Goal: Task Accomplishment & Management: Use online tool/utility

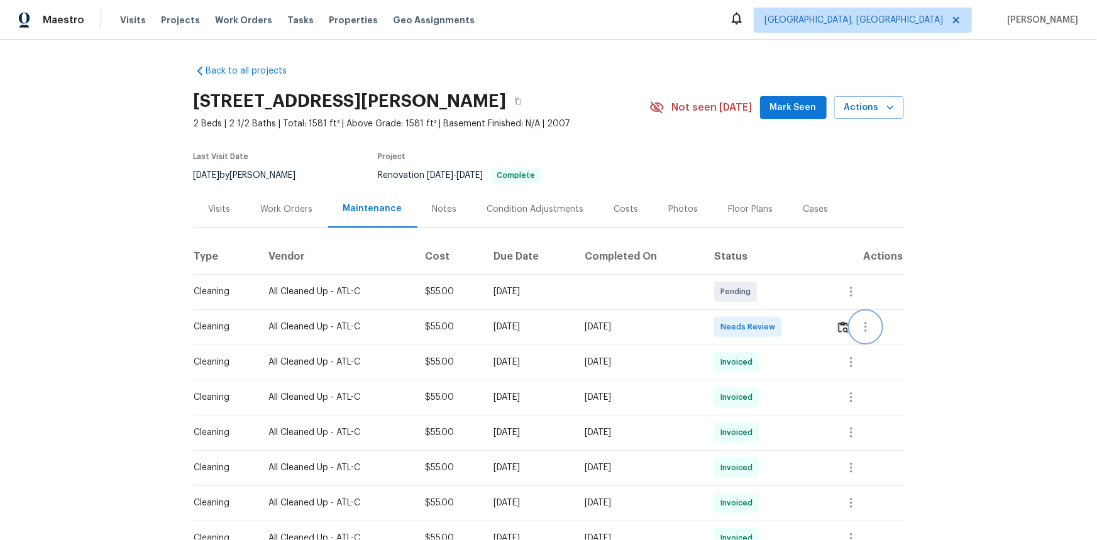
click at [852, 327] on button "button" at bounding box center [866, 327] width 30 height 30
click at [841, 327] on div at bounding box center [548, 270] width 1097 height 540
click at [841, 327] on img "button" at bounding box center [843, 327] width 11 height 12
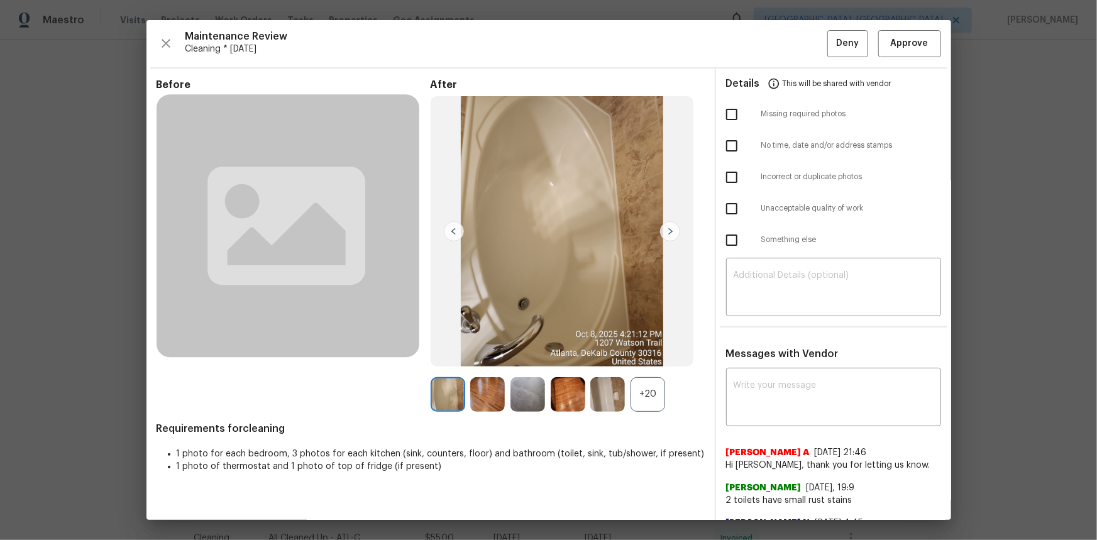
click at [649, 388] on div "+20" at bounding box center [648, 394] width 35 height 35
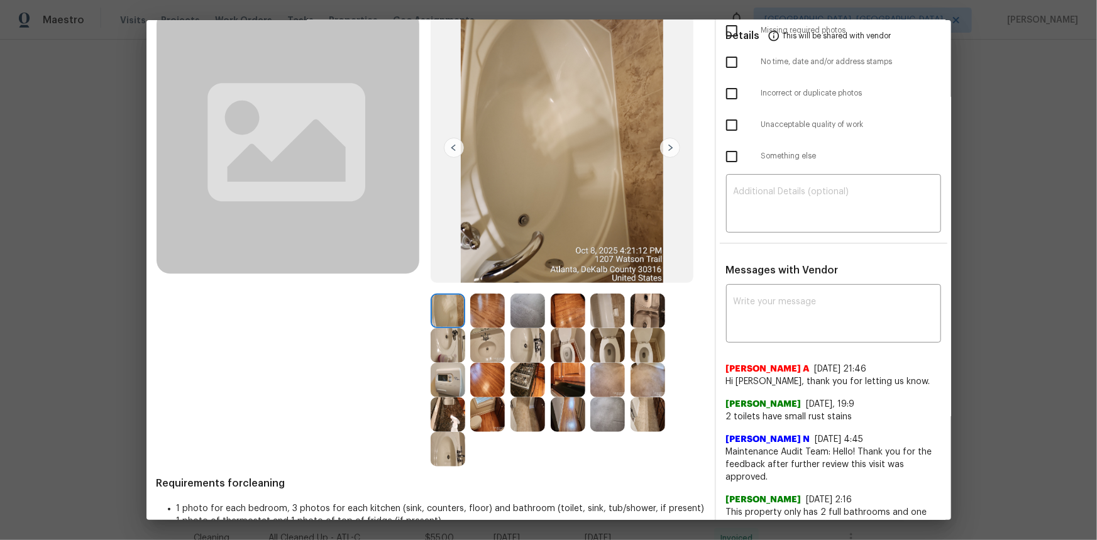
scroll to position [57, 0]
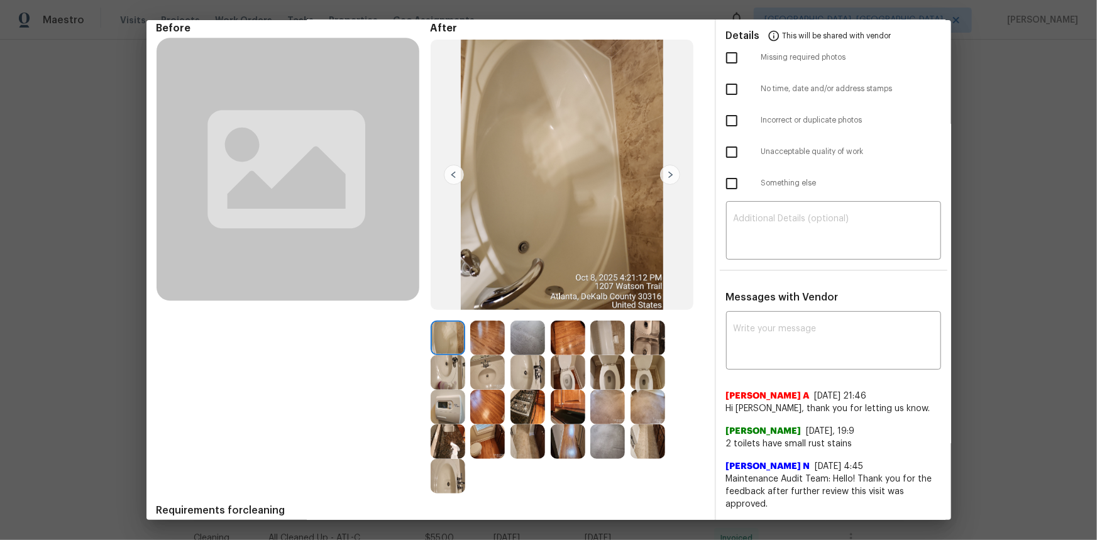
click at [443, 412] on img at bounding box center [448, 407] width 35 height 35
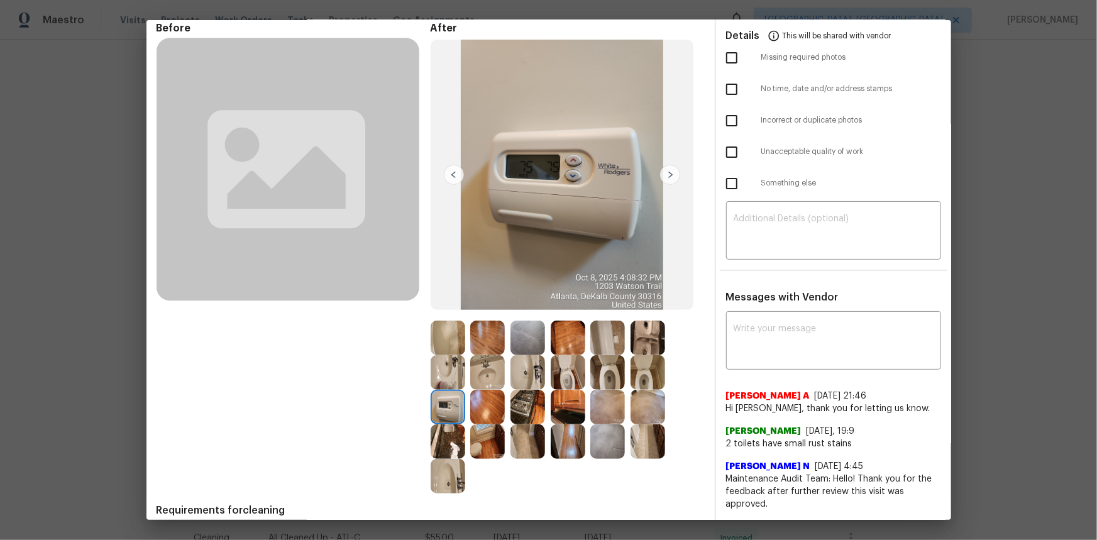
click at [444, 412] on img at bounding box center [448, 407] width 35 height 35
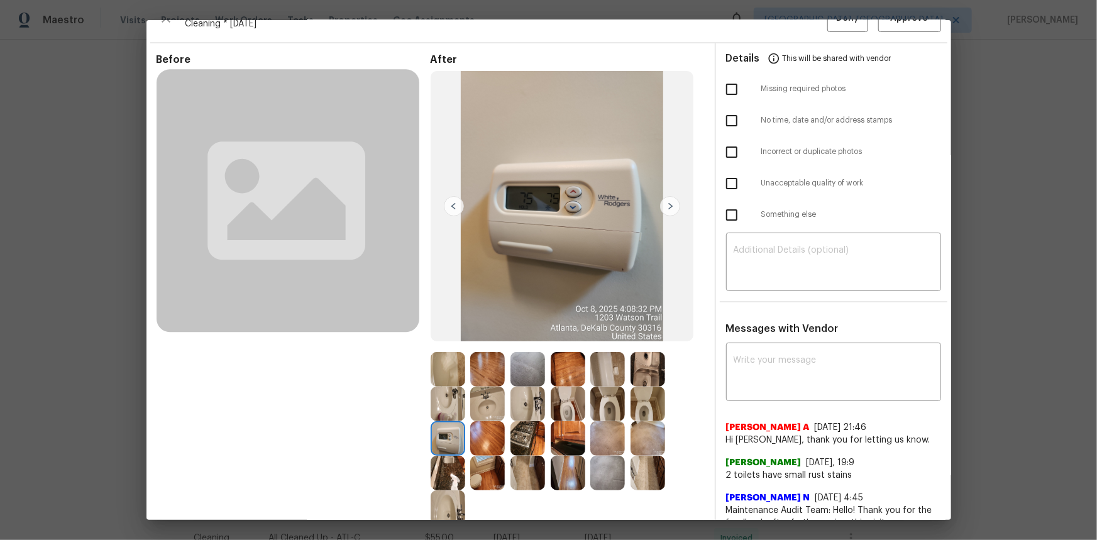
scroll to position [0, 0]
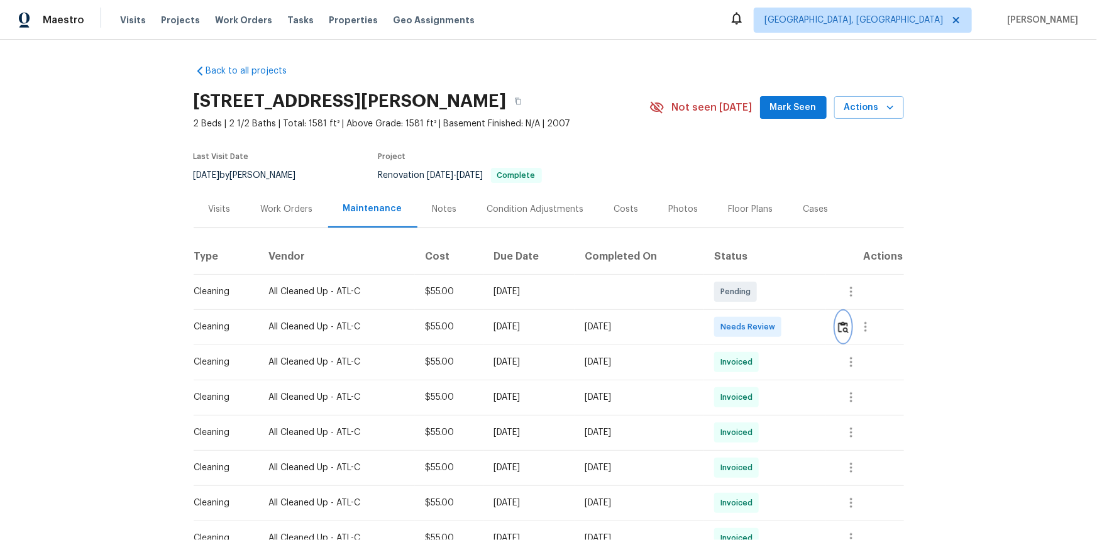
click at [844, 332] on img "button" at bounding box center [843, 327] width 11 height 12
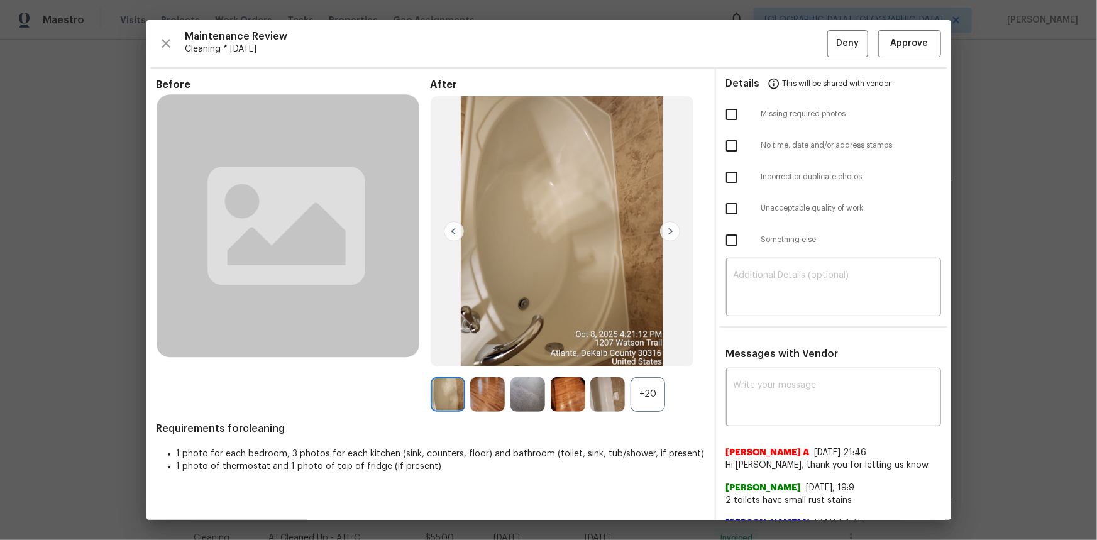
click at [639, 399] on div "+20" at bounding box center [648, 394] width 35 height 35
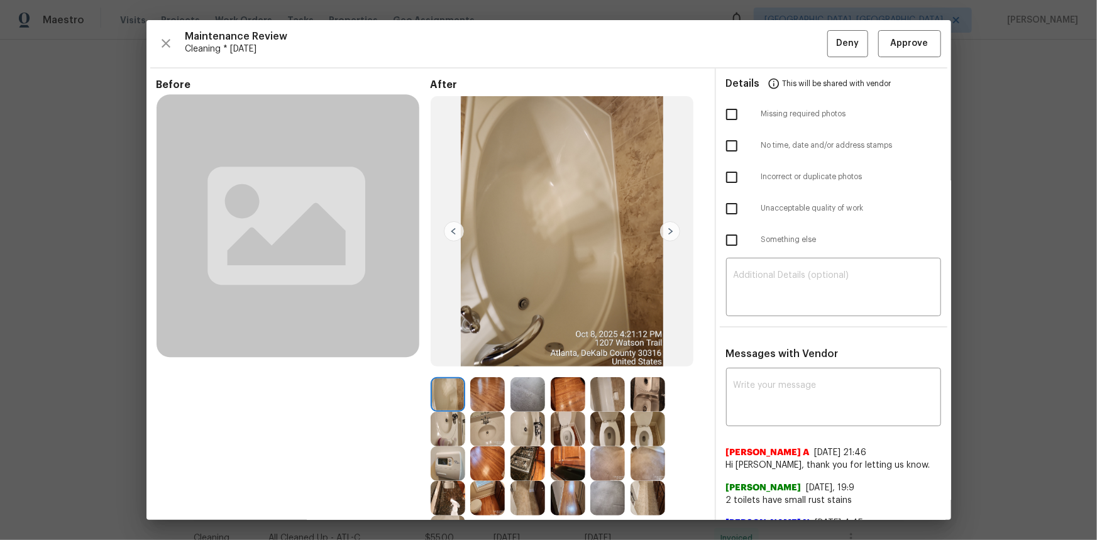
click at [441, 470] on img at bounding box center [448, 463] width 35 height 35
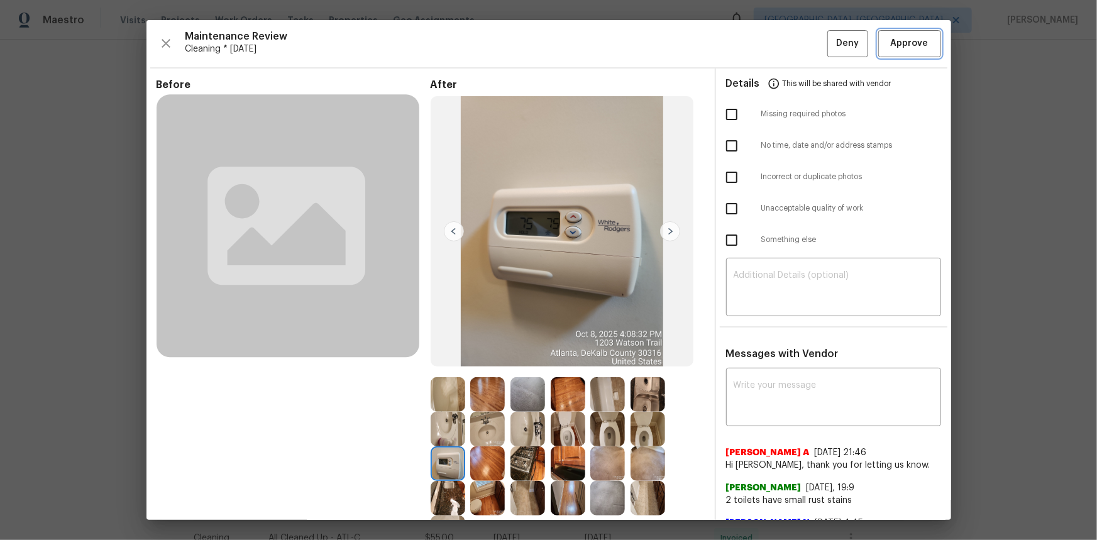
click at [887, 52] on button "Approve" at bounding box center [909, 43] width 63 height 27
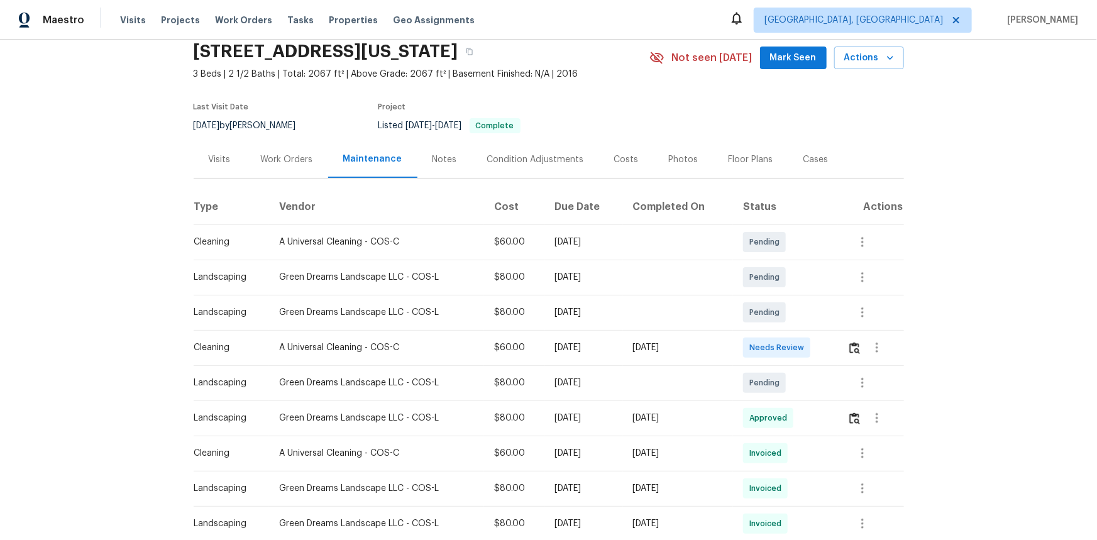
scroll to position [114, 0]
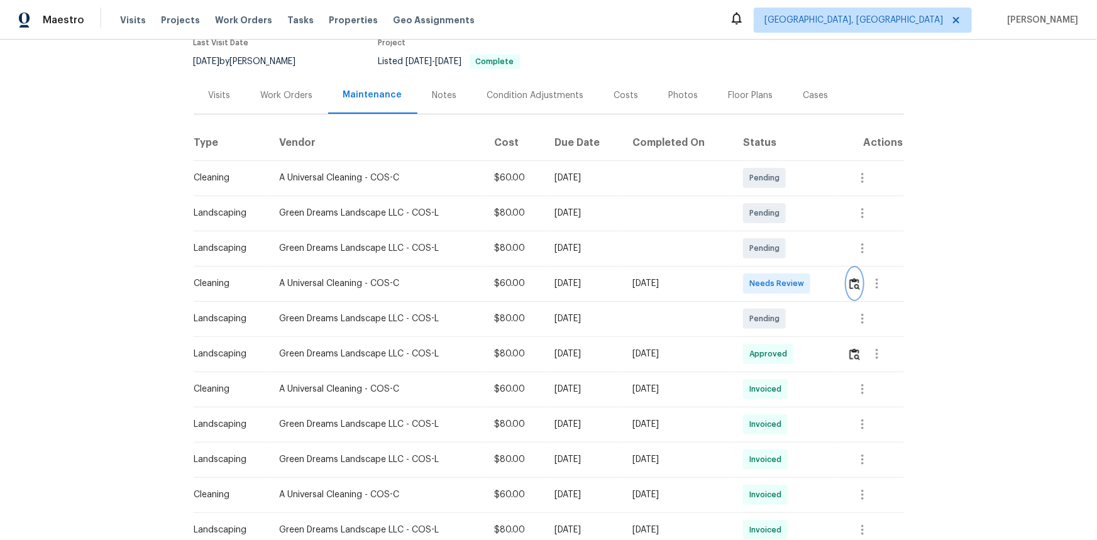
click at [780, 282] on img "button" at bounding box center [854, 284] width 11 height 12
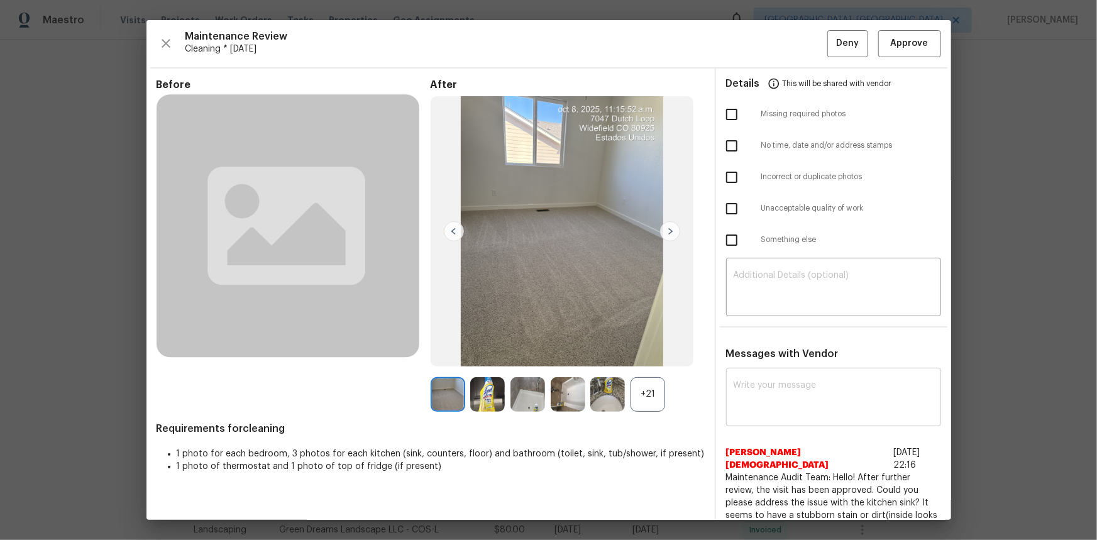
click at [726, 361] on div "x ​" at bounding box center [833, 398] width 215 height 55
click at [739, 361] on textarea at bounding box center [834, 398] width 200 height 35
type textarea "v"
paste textarea "Maintenance Audit Team: Hello! Unfortunately, this cleaning visit completed on …"
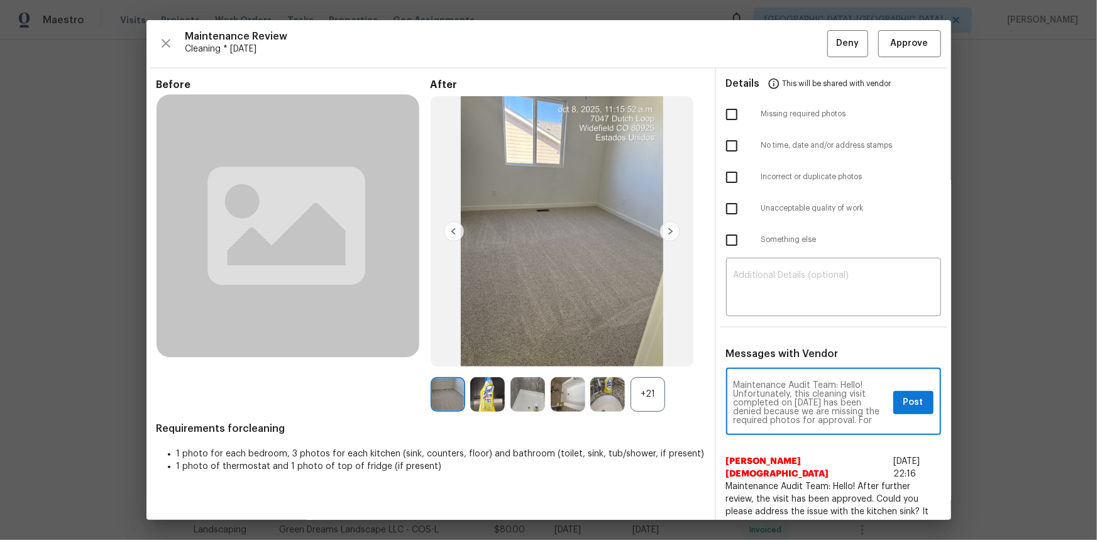
scroll to position [141, 0]
type textarea "Maintenance Audit Team: Hello! Unfortunately, this cleaning visit completed on …"
click at [778, 275] on textarea at bounding box center [834, 288] width 200 height 35
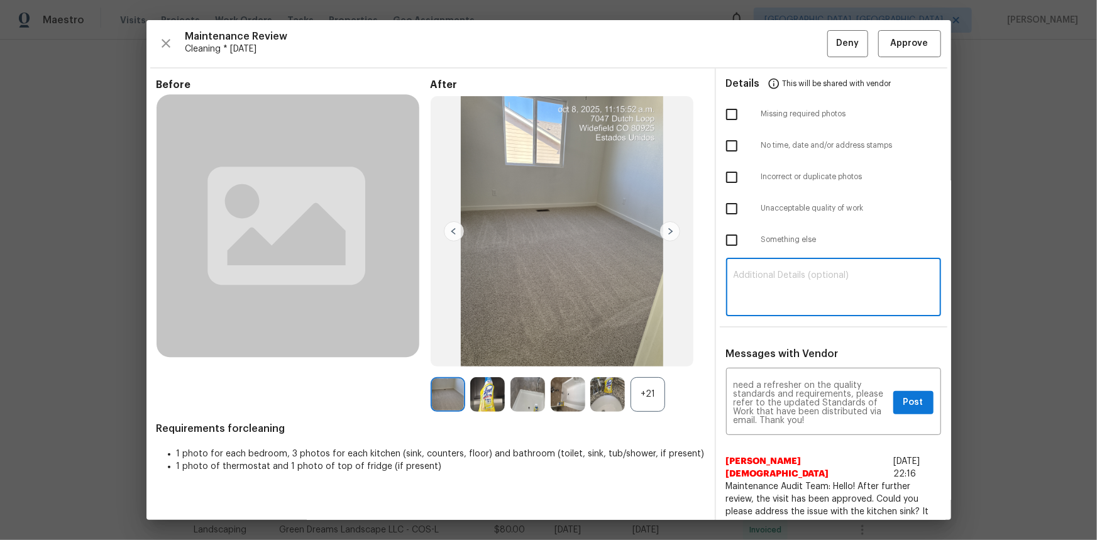
paste textarea "Maintenance Audit Team: Hello! Unfortunately, this cleaning visit completed on …"
type textarea "Maintenance Audit Team: Hello! Unfortunately, this cleaning visit completed on …"
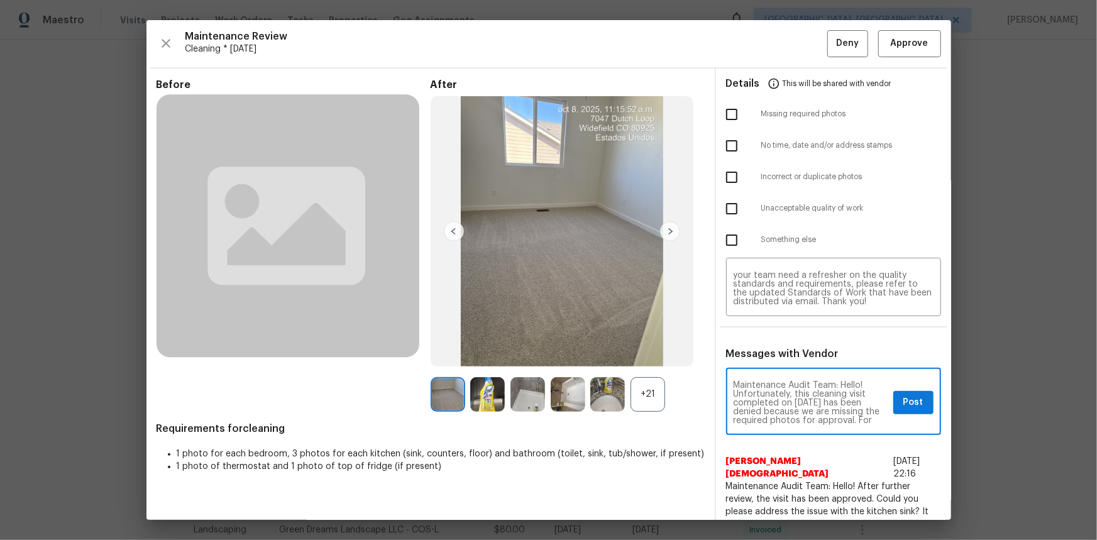
drag, startPoint x: 841, startPoint y: 394, endPoint x: 807, endPoint y: 396, distance: 34.7
click at [780, 361] on textarea "Maintenance Audit Team: Hello! Unfortunately, this cleaning visit completed on …" at bounding box center [811, 403] width 155 height 44
drag, startPoint x: 833, startPoint y: 402, endPoint x: 787, endPoint y: 401, distance: 46.5
click at [780, 361] on textarea "Maintenance Audit Team: Hello! Unfortunately, this cleaning visit completed on …" at bounding box center [811, 403] width 155 height 44
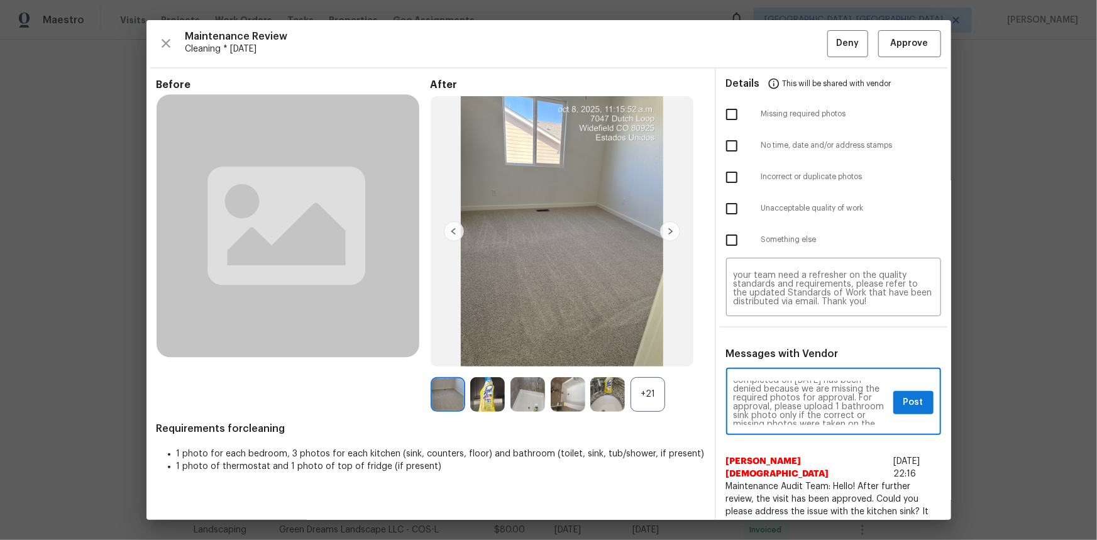
scroll to position [45, 0]
click at [780, 361] on span "Post" at bounding box center [913, 403] width 20 height 16
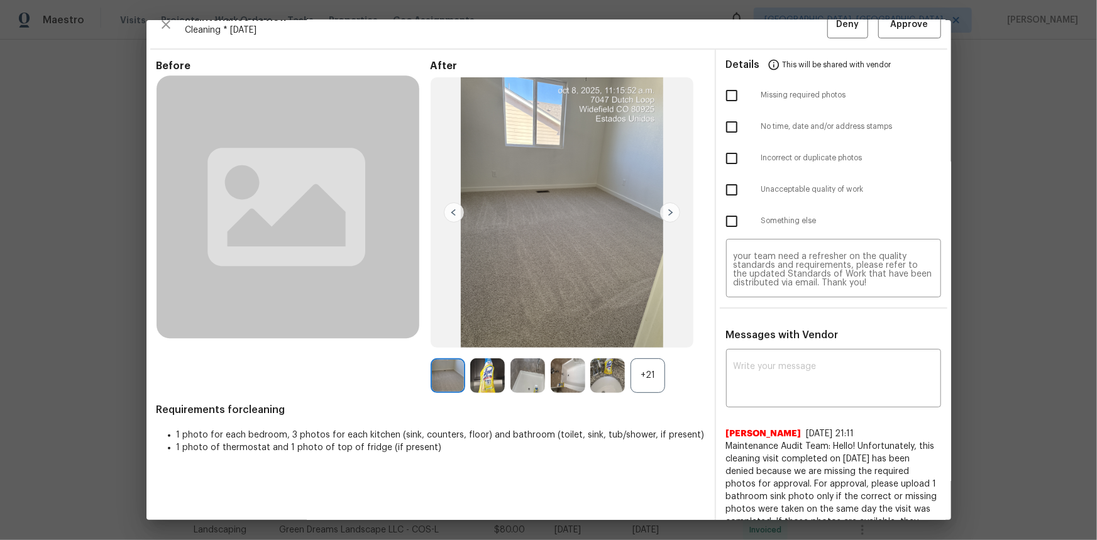
scroll to position [0, 0]
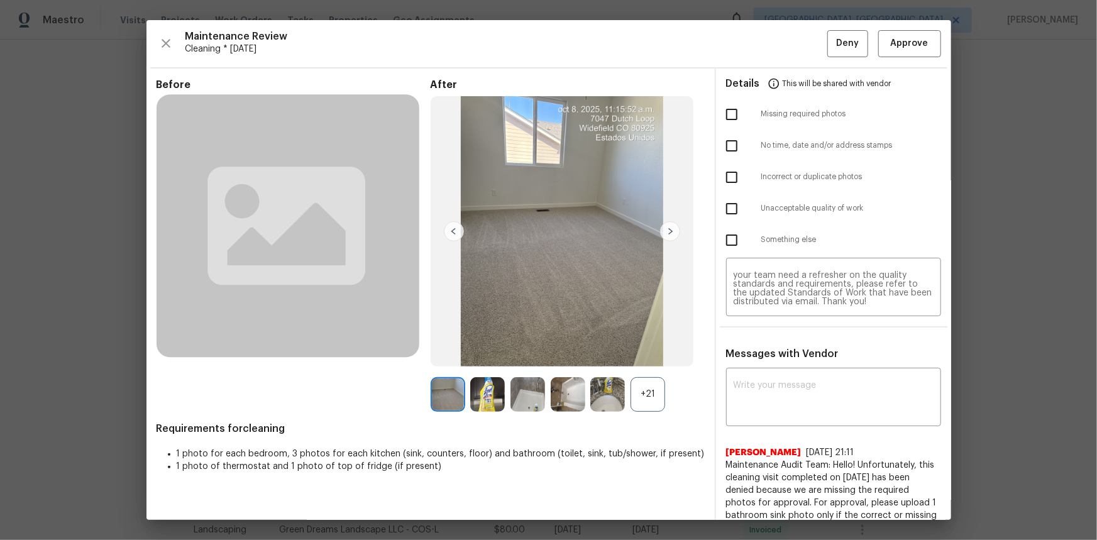
click at [729, 116] on input "checkbox" at bounding box center [732, 114] width 26 height 26
checkbox input "true"
click at [780, 50] on button "Deny" at bounding box center [847, 43] width 41 height 27
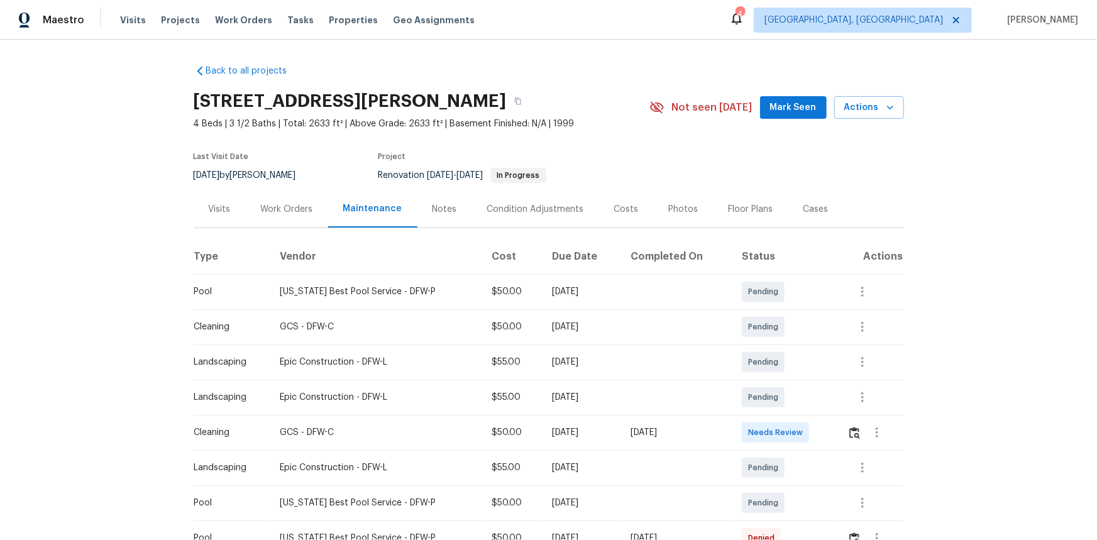
scroll to position [100, 0]
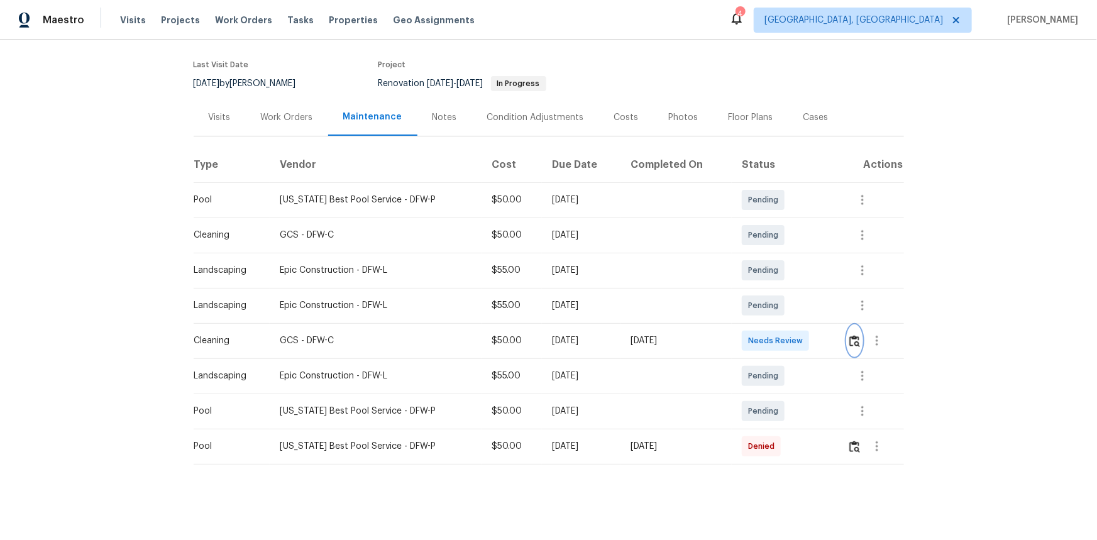
click at [780, 335] on img "button" at bounding box center [854, 341] width 11 height 12
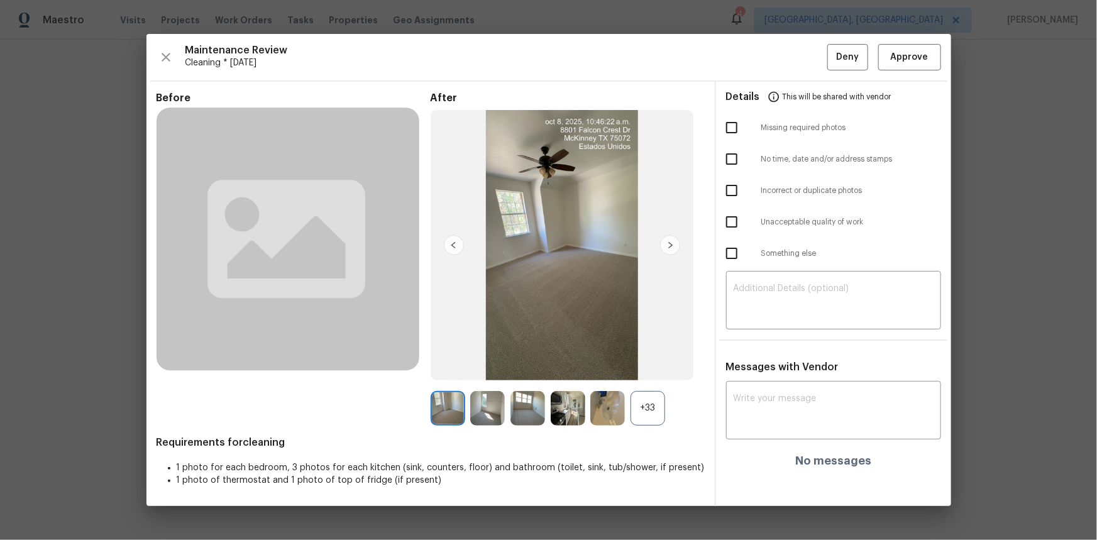
click at [649, 361] on div "+33" at bounding box center [648, 408] width 35 height 35
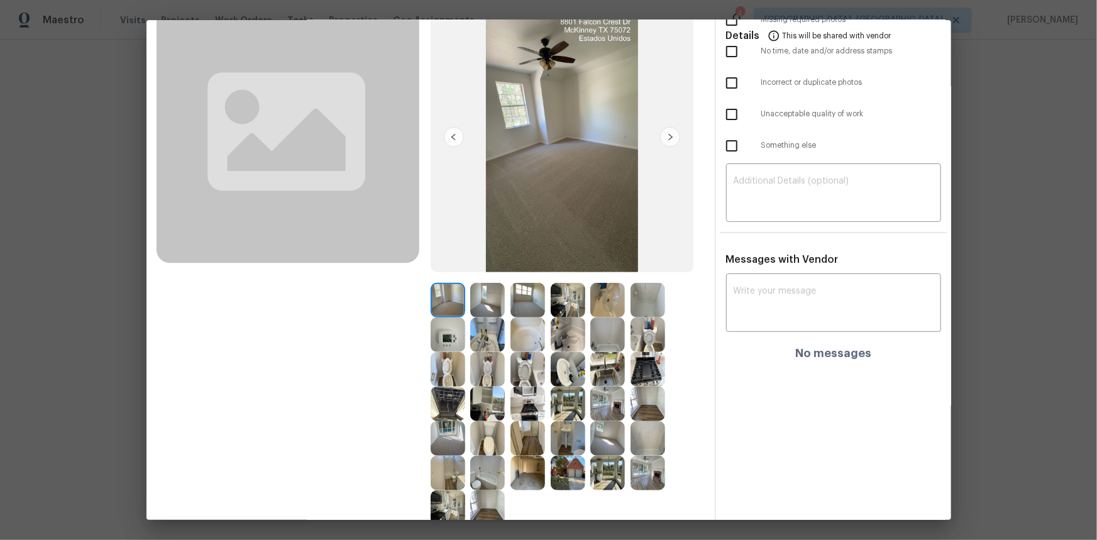
scroll to position [114, 0]
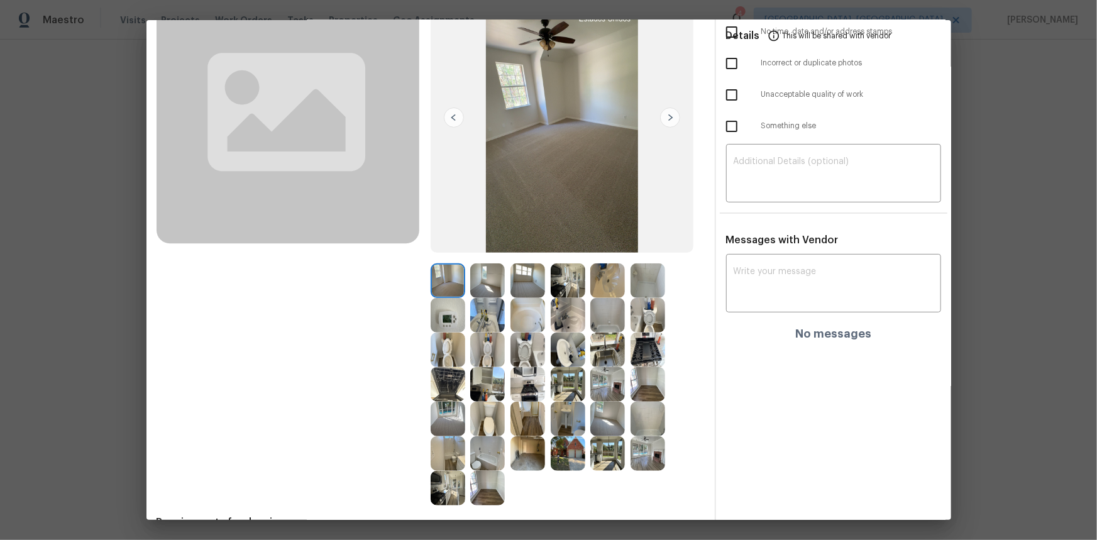
click at [433, 320] on img at bounding box center [448, 315] width 35 height 35
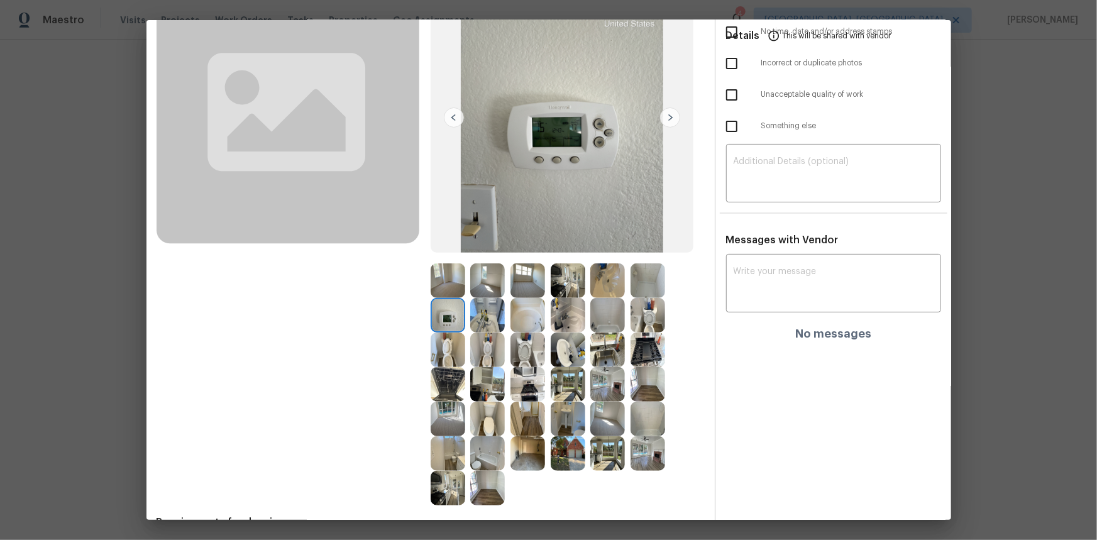
click at [433, 320] on img at bounding box center [448, 315] width 35 height 35
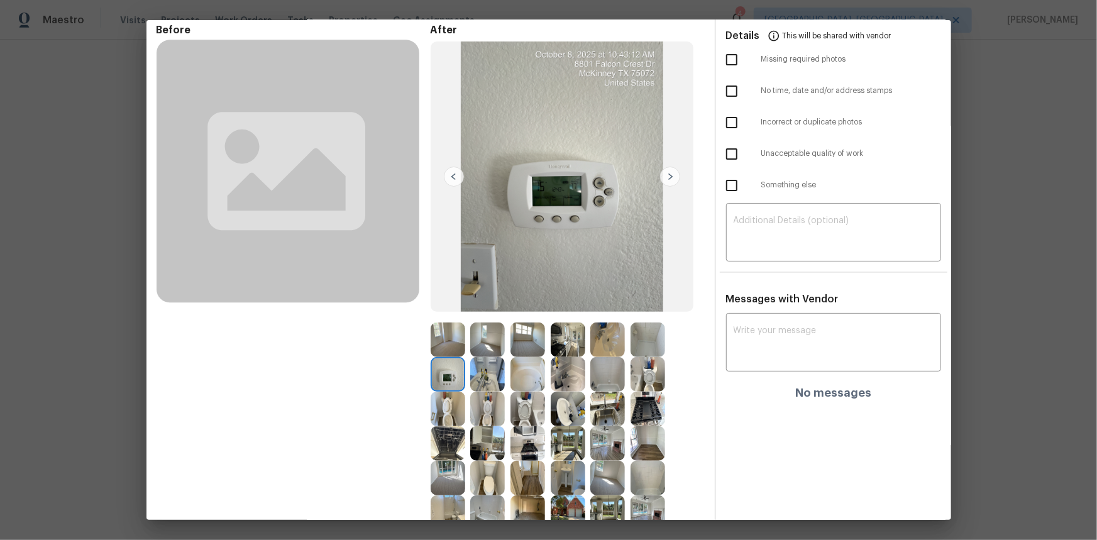
scroll to position [0, 0]
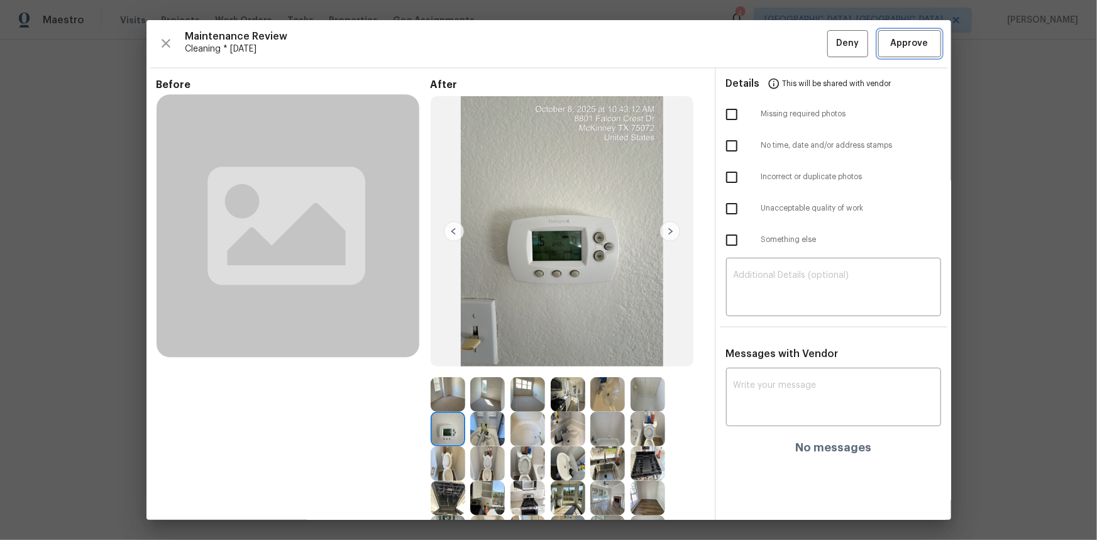
click at [780, 43] on span "Approve" at bounding box center [910, 44] width 38 height 16
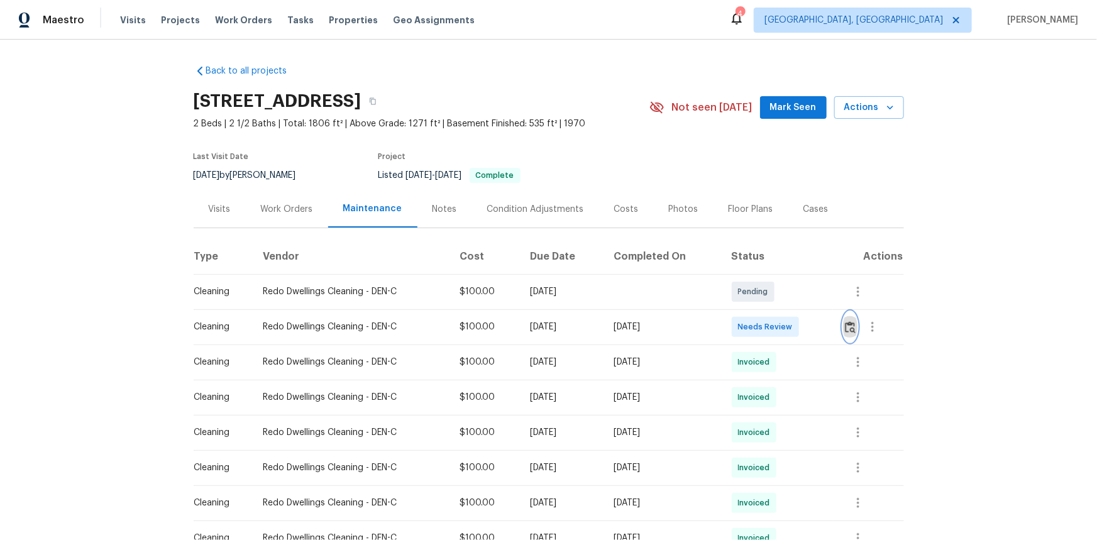
click at [780, 327] on img "button" at bounding box center [850, 327] width 11 height 12
click at [780, 326] on img "button" at bounding box center [850, 327] width 11 height 12
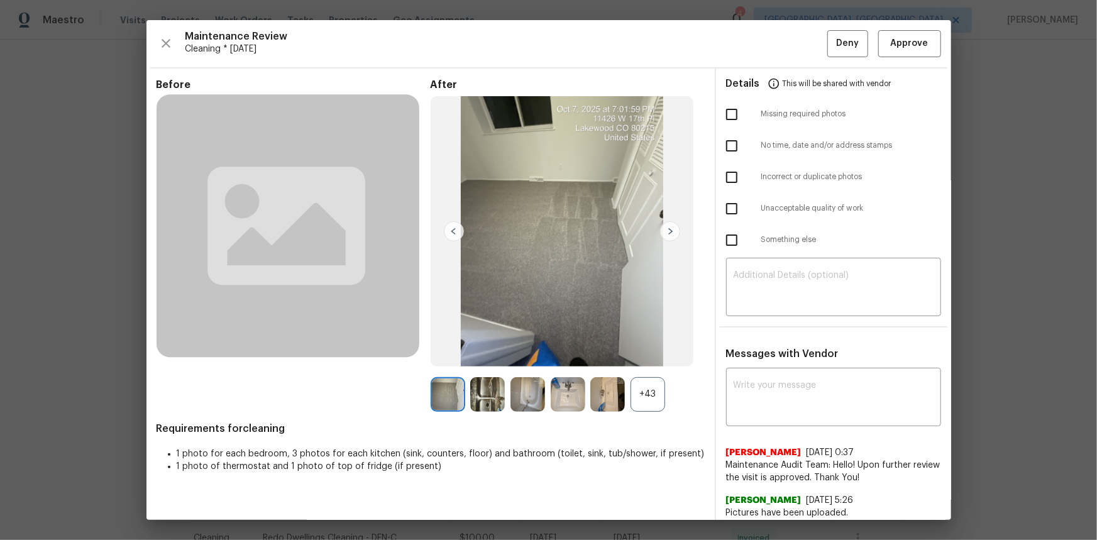
click at [634, 361] on div "+43" at bounding box center [648, 394] width 35 height 35
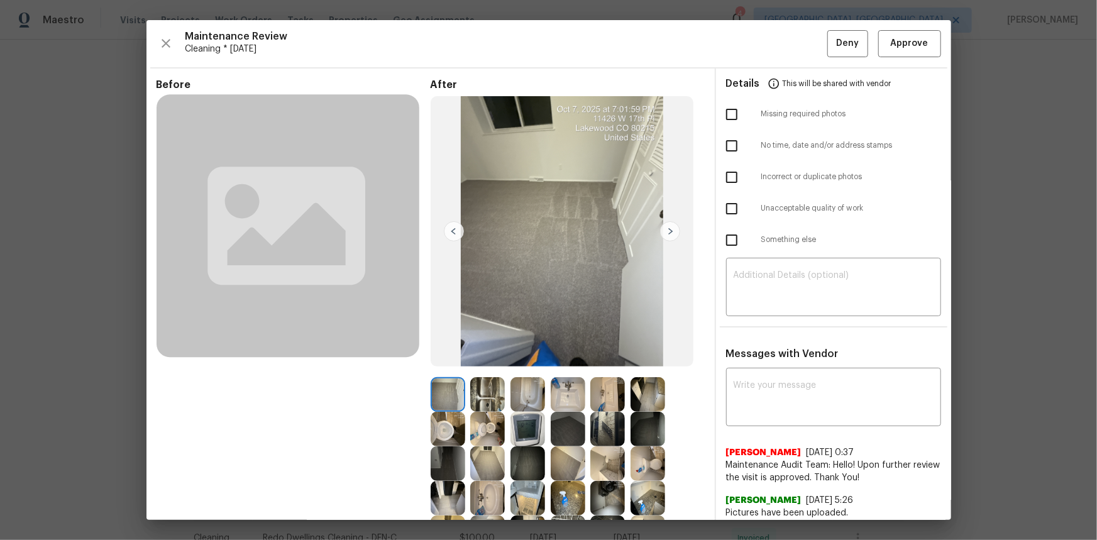
click at [519, 361] on img at bounding box center [528, 429] width 35 height 35
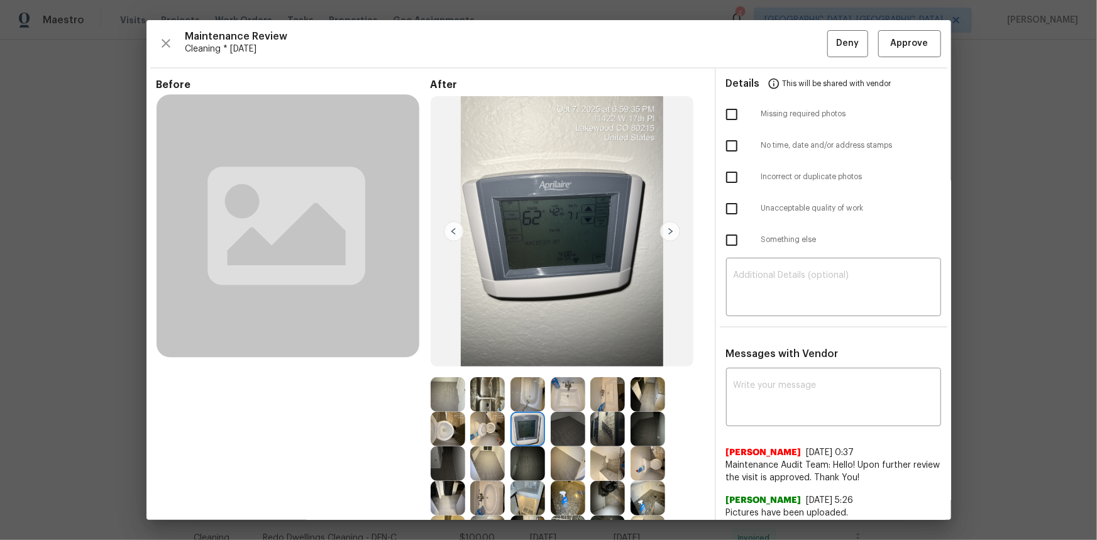
click at [519, 361] on img at bounding box center [528, 429] width 35 height 35
click at [780, 36] on span "Approve" at bounding box center [910, 44] width 38 height 16
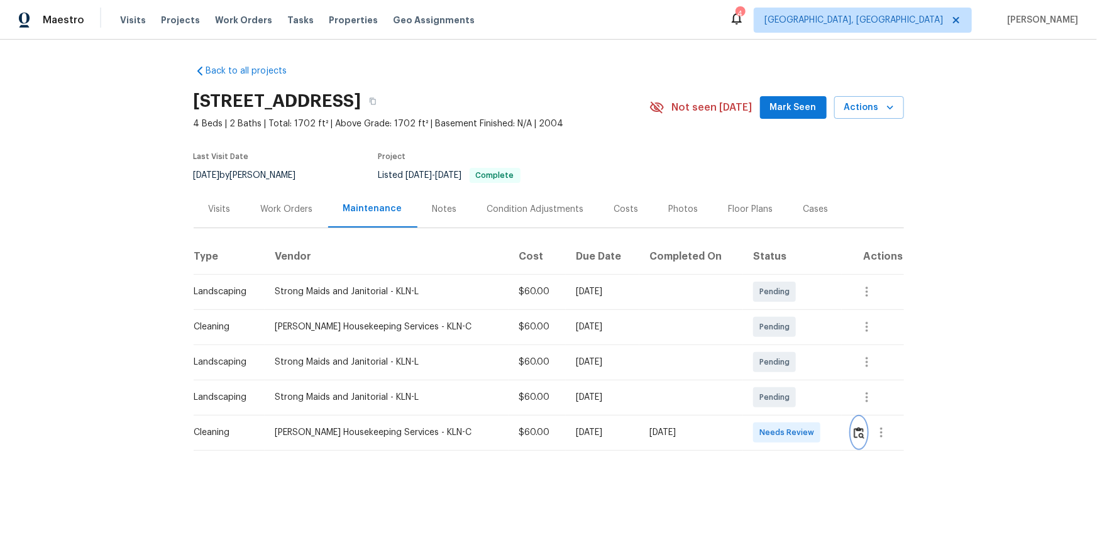
click at [780, 361] on img "button" at bounding box center [859, 433] width 11 height 12
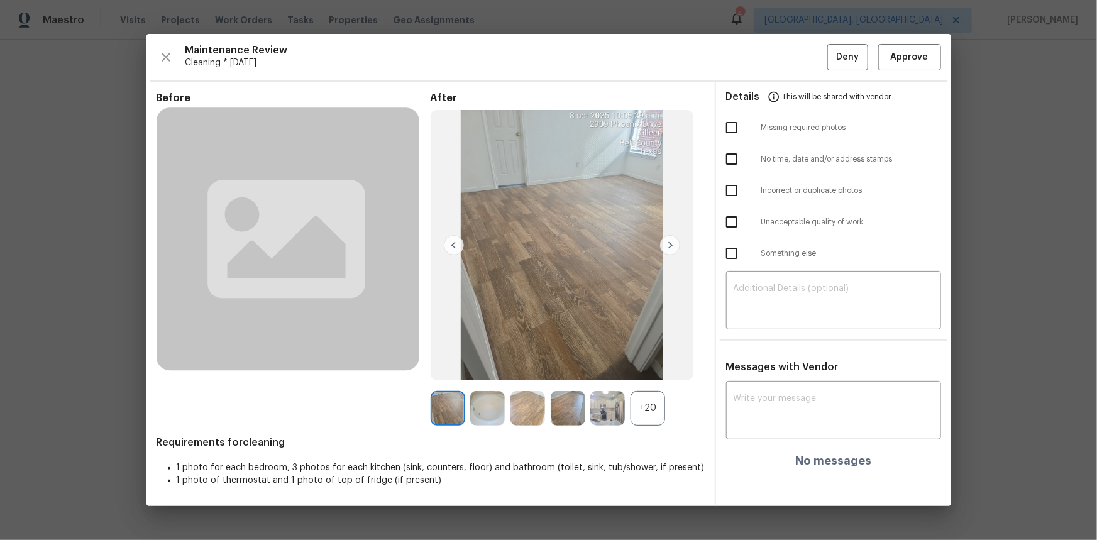
click at [647, 361] on div "+20" at bounding box center [648, 408] width 35 height 35
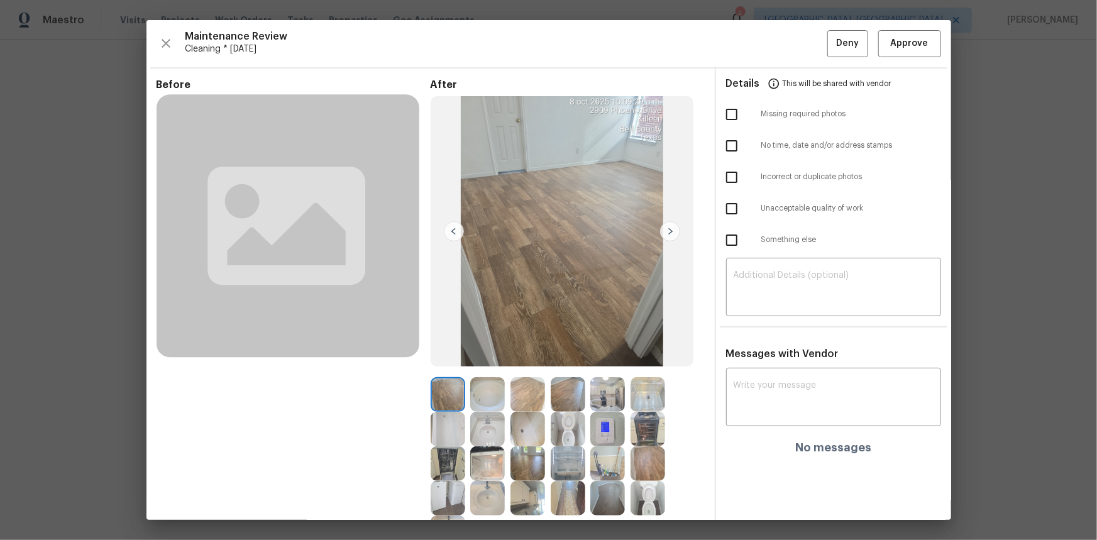
click at [598, 361] on img at bounding box center [607, 429] width 35 height 35
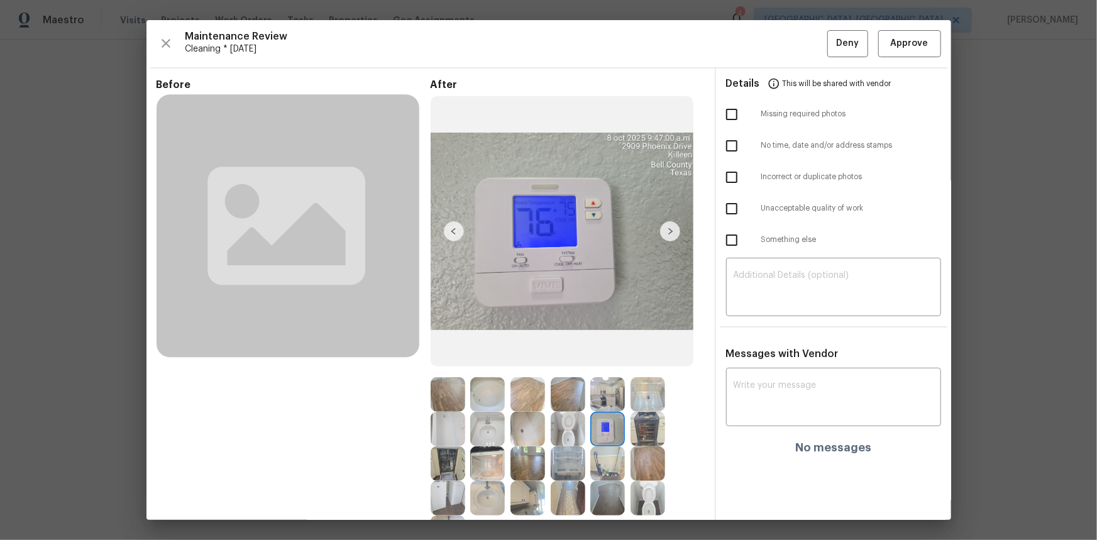
click at [598, 361] on img at bounding box center [607, 429] width 35 height 35
click at [780, 45] on span "Approve" at bounding box center [910, 44] width 38 height 16
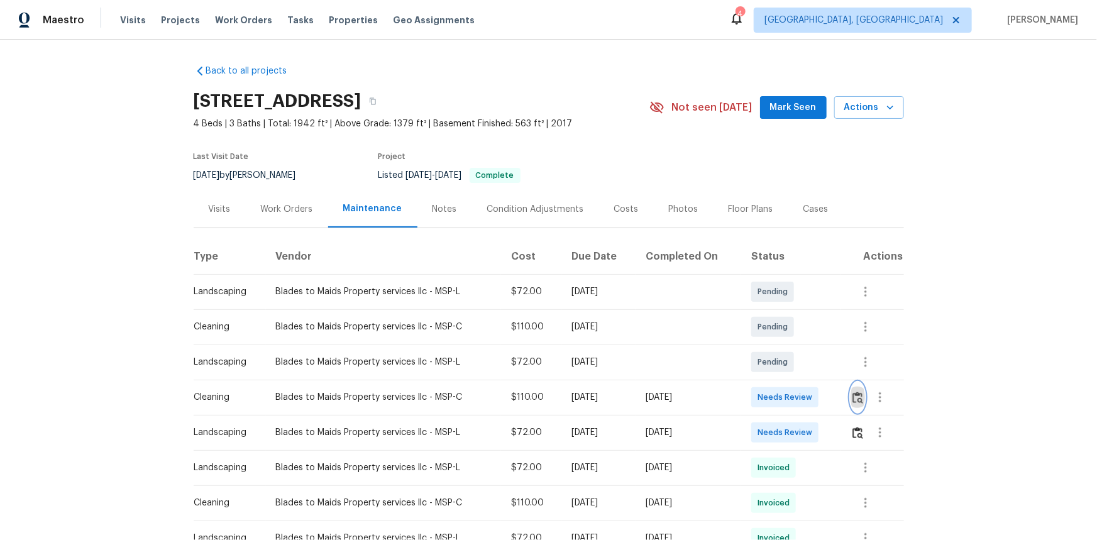
click at [780, 361] on img "button" at bounding box center [858, 398] width 11 height 12
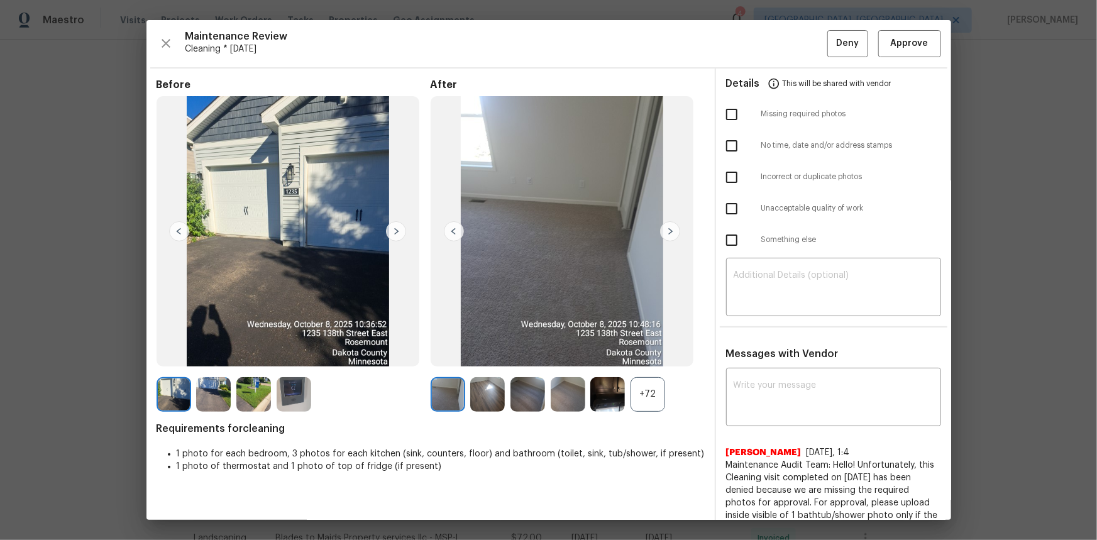
click at [655, 361] on div "+72" at bounding box center [648, 394] width 35 height 35
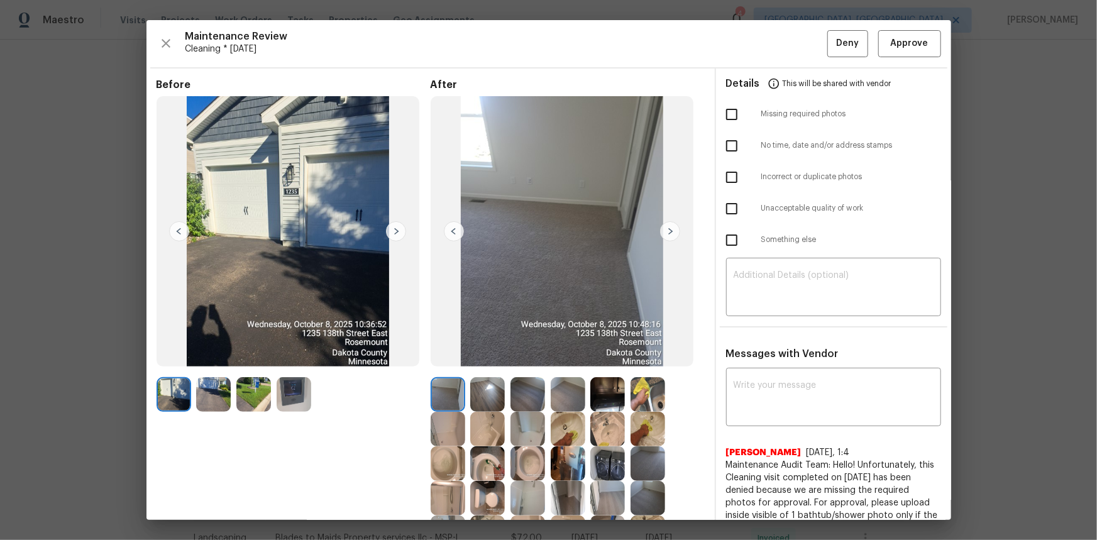
click at [286, 361] on img at bounding box center [294, 394] width 35 height 35
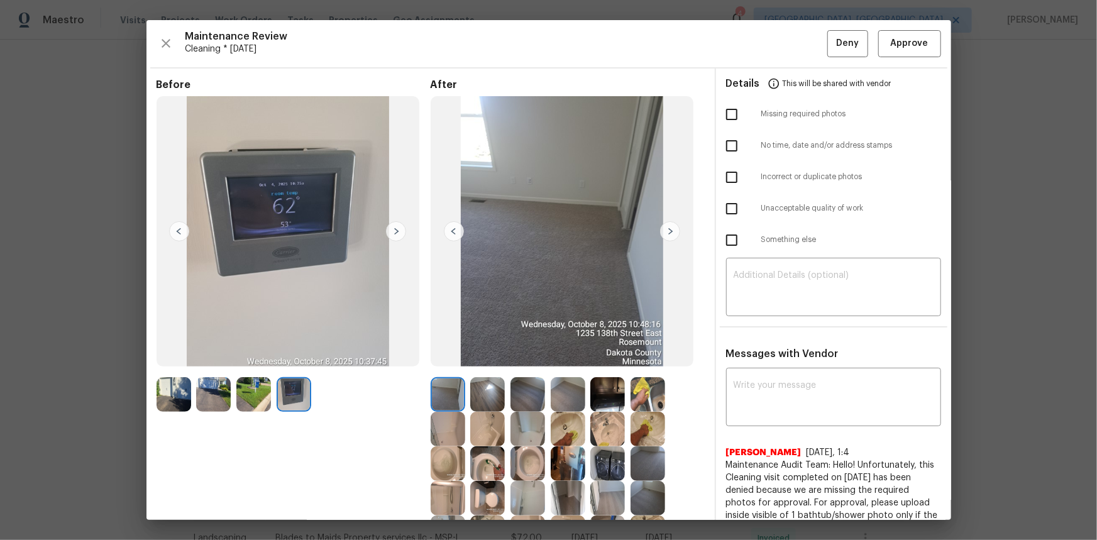
click at [286, 361] on img at bounding box center [294, 394] width 35 height 35
click at [780, 40] on span "Approve" at bounding box center [910, 44] width 38 height 16
